Goal: Transaction & Acquisition: Purchase product/service

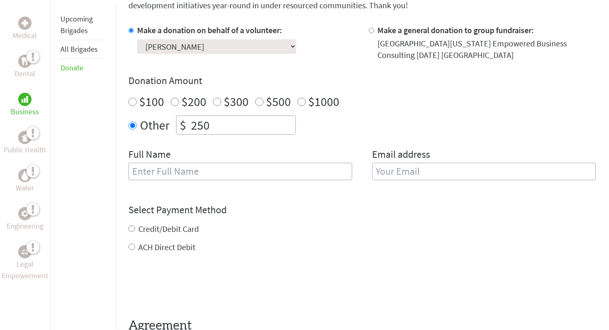
scroll to position [255, 0]
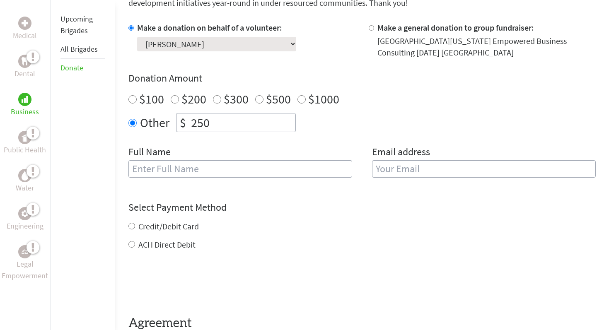
click at [187, 166] on input "text" at bounding box center [241, 168] width 224 height 17
type input "z"
type input "[PERSON_NAME]"
click at [534, 174] on input "email" at bounding box center [484, 168] width 224 height 17
type input "[EMAIL_ADDRESS][DOMAIN_NAME]"
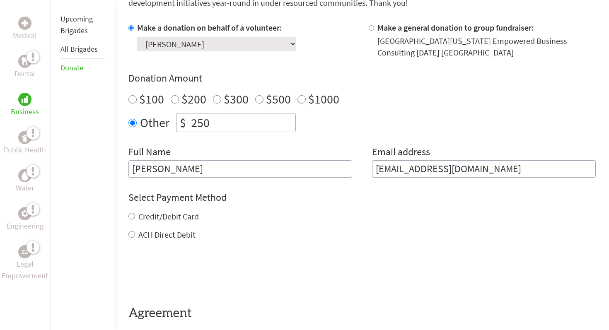
click at [186, 203] on h4 "Select Payment Method" at bounding box center [363, 197] width 468 height 13
click at [173, 214] on label "Credit/Debit Card" at bounding box center [168, 216] width 61 height 10
click at [135, 214] on input "Credit/Debit Card" at bounding box center [132, 216] width 7 height 7
radio input "true"
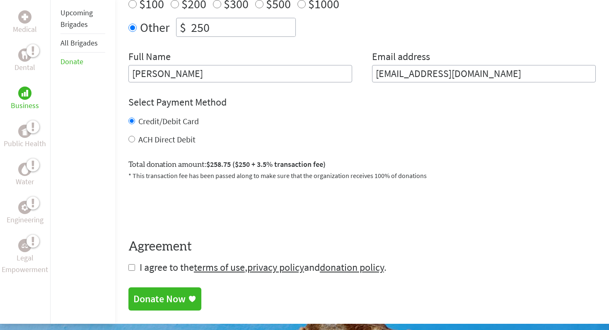
scroll to position [362, 0]
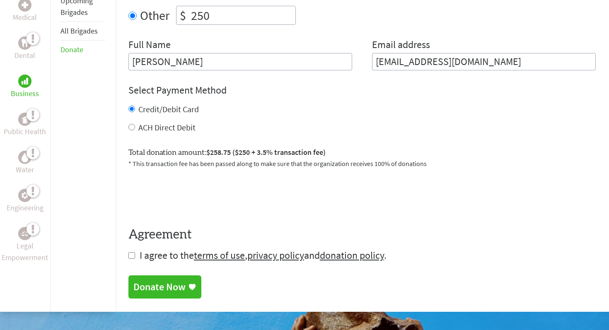
click at [129, 255] on input "checkbox" at bounding box center [132, 255] width 7 height 7
checkbox input "true"
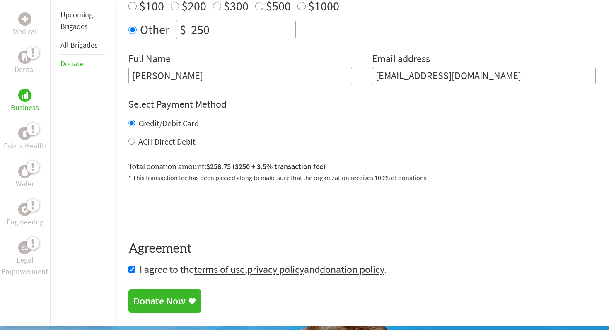
scroll to position [360, 0]
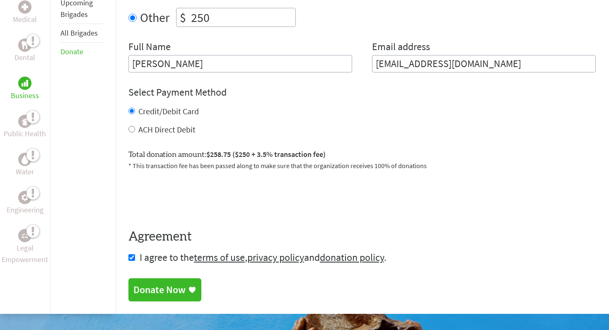
click at [164, 292] on div "Donate Now" at bounding box center [160, 290] width 52 height 13
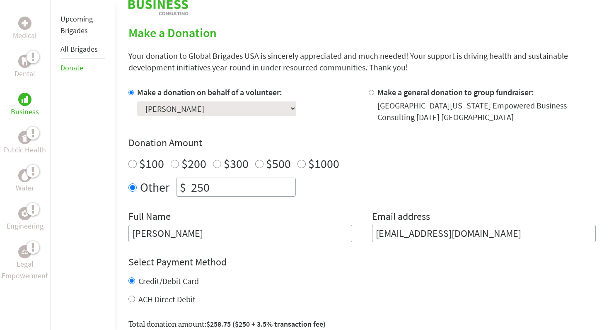
scroll to position [217, 0]
